Goal: Information Seeking & Learning: Learn about a topic

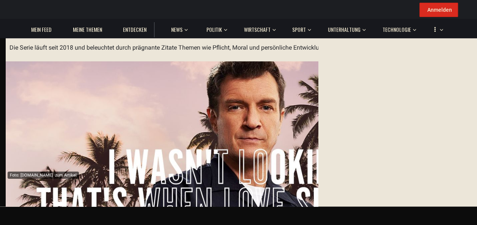
scroll to position [114, 0]
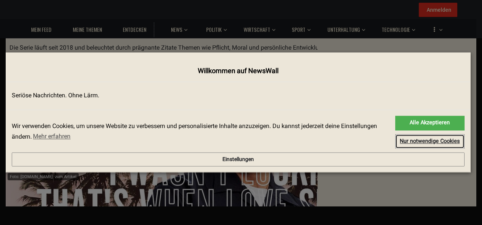
click at [395, 143] on link "Nur notwendige Cookies" at bounding box center [429, 142] width 69 height 14
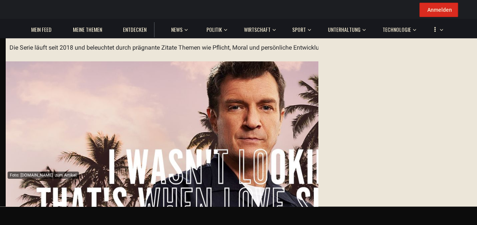
scroll to position [1592, 0]
